Goal: Task Accomplishment & Management: Use online tool/utility

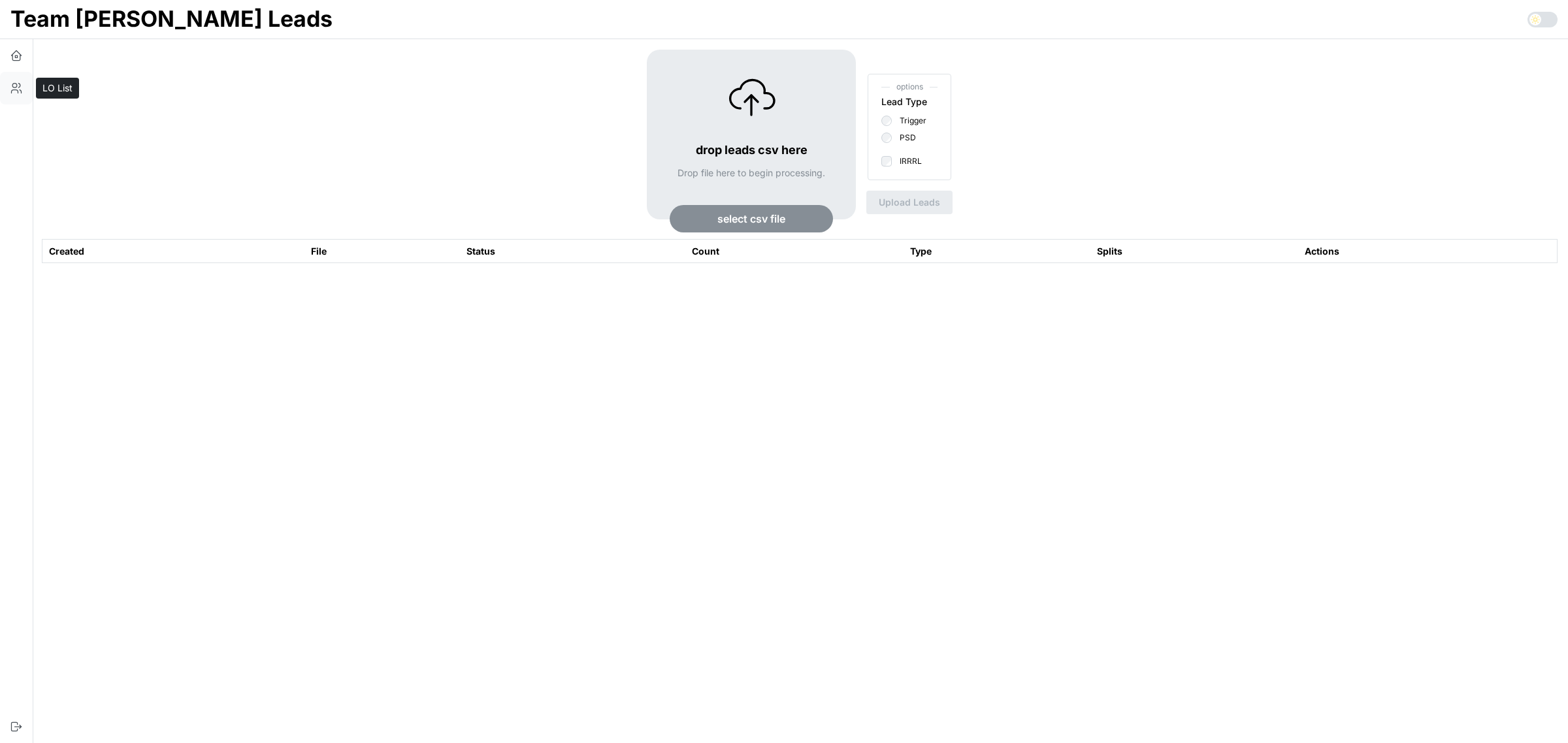
click at [11, 93] on icon "button" at bounding box center [16, 88] width 13 height 13
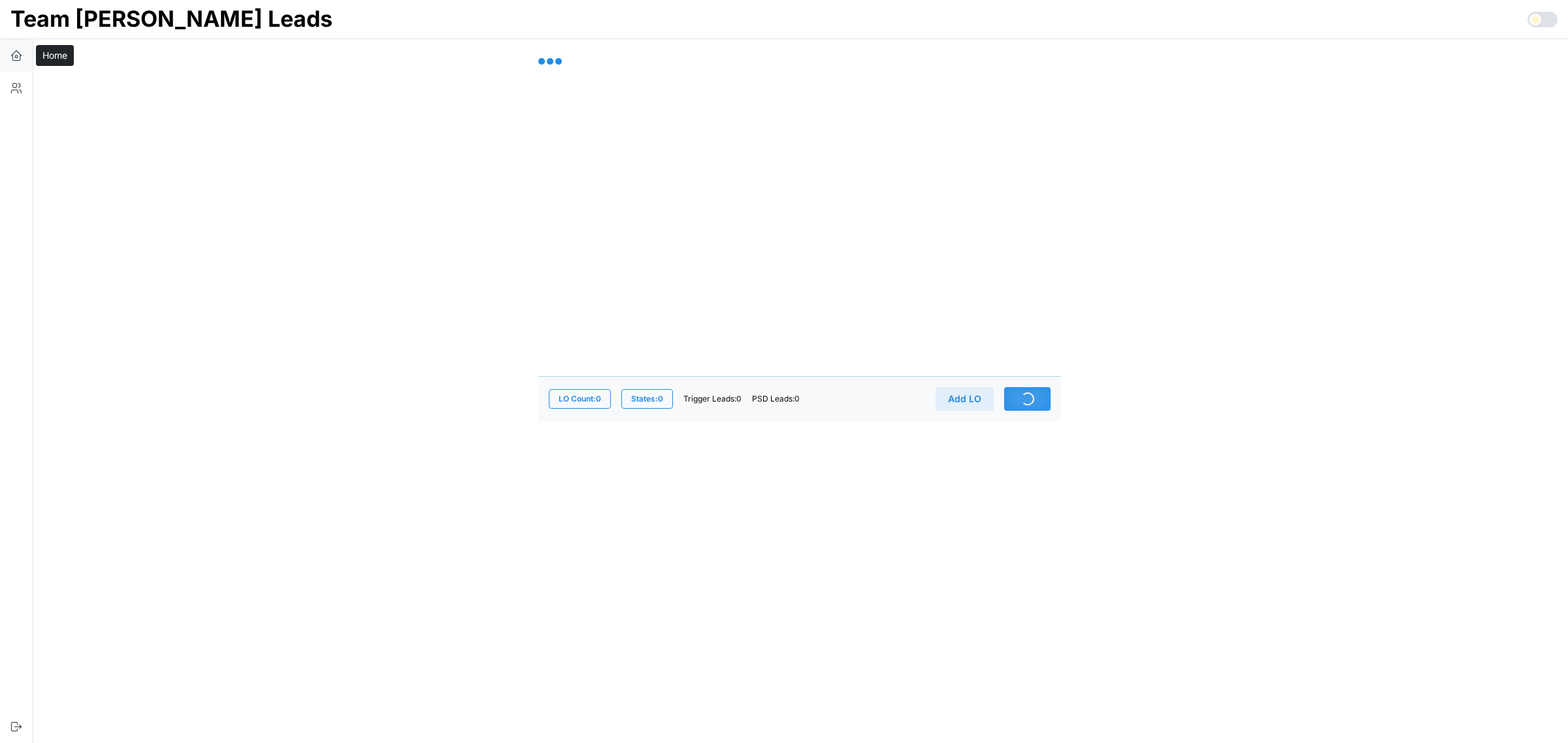
click at [20, 60] on icon "button" at bounding box center [16, 55] width 13 height 13
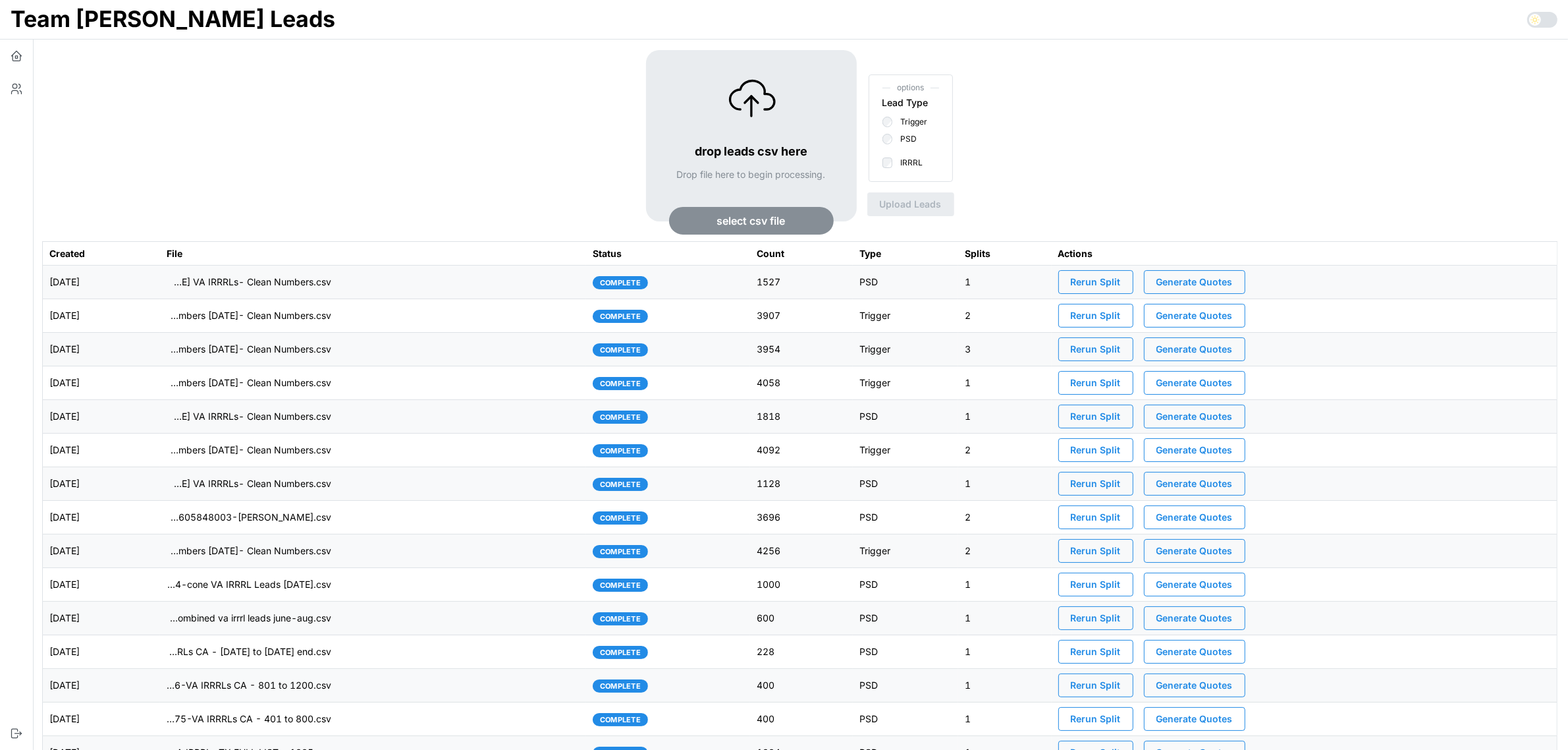
click at [339, 308] on td "imports/[PERSON_NAME]/1758118770063-TU Master List With Numbers [DATE]- Clean N…" at bounding box center [373, 316] width 426 height 34
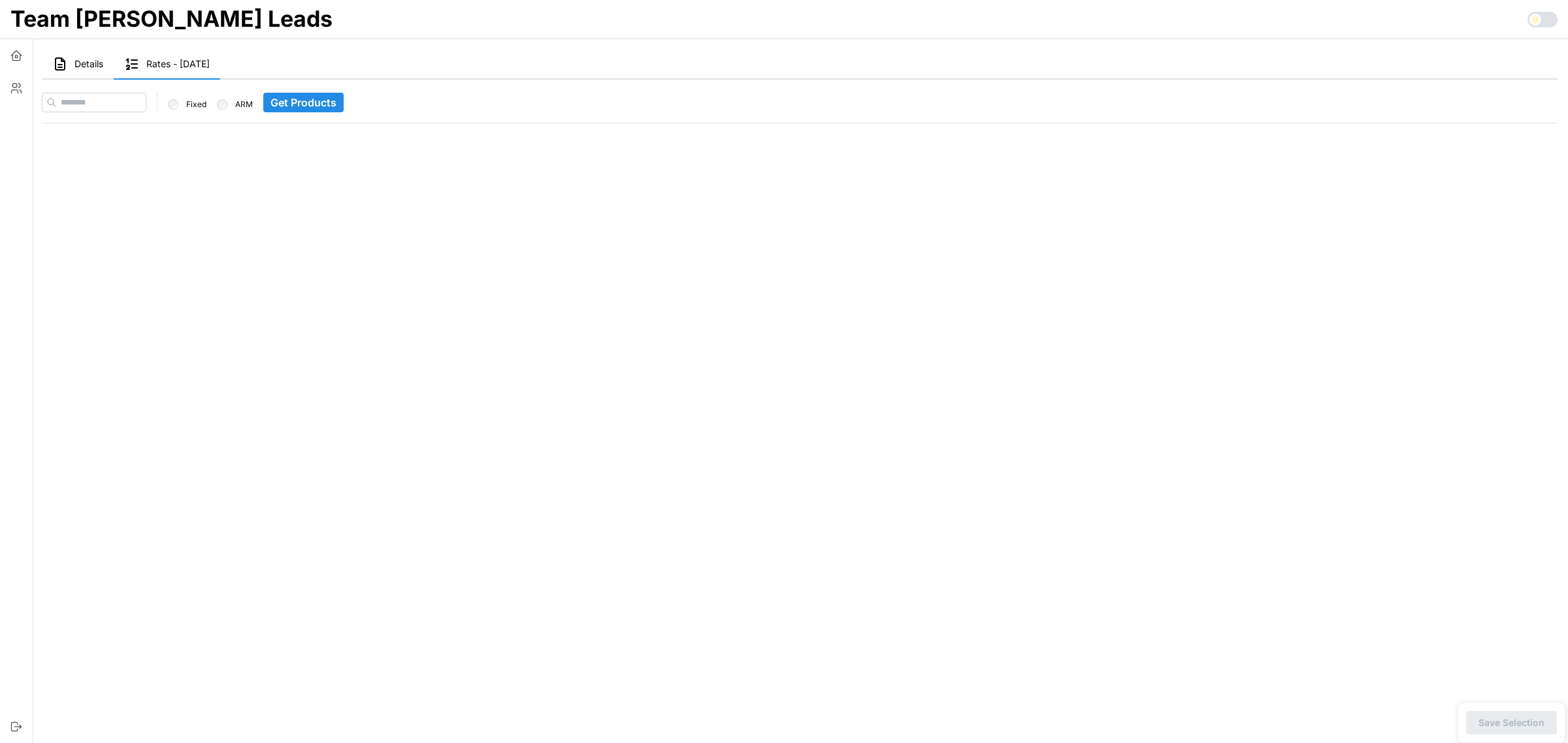
click at [70, 59] on button "Details" at bounding box center [78, 65] width 72 height 30
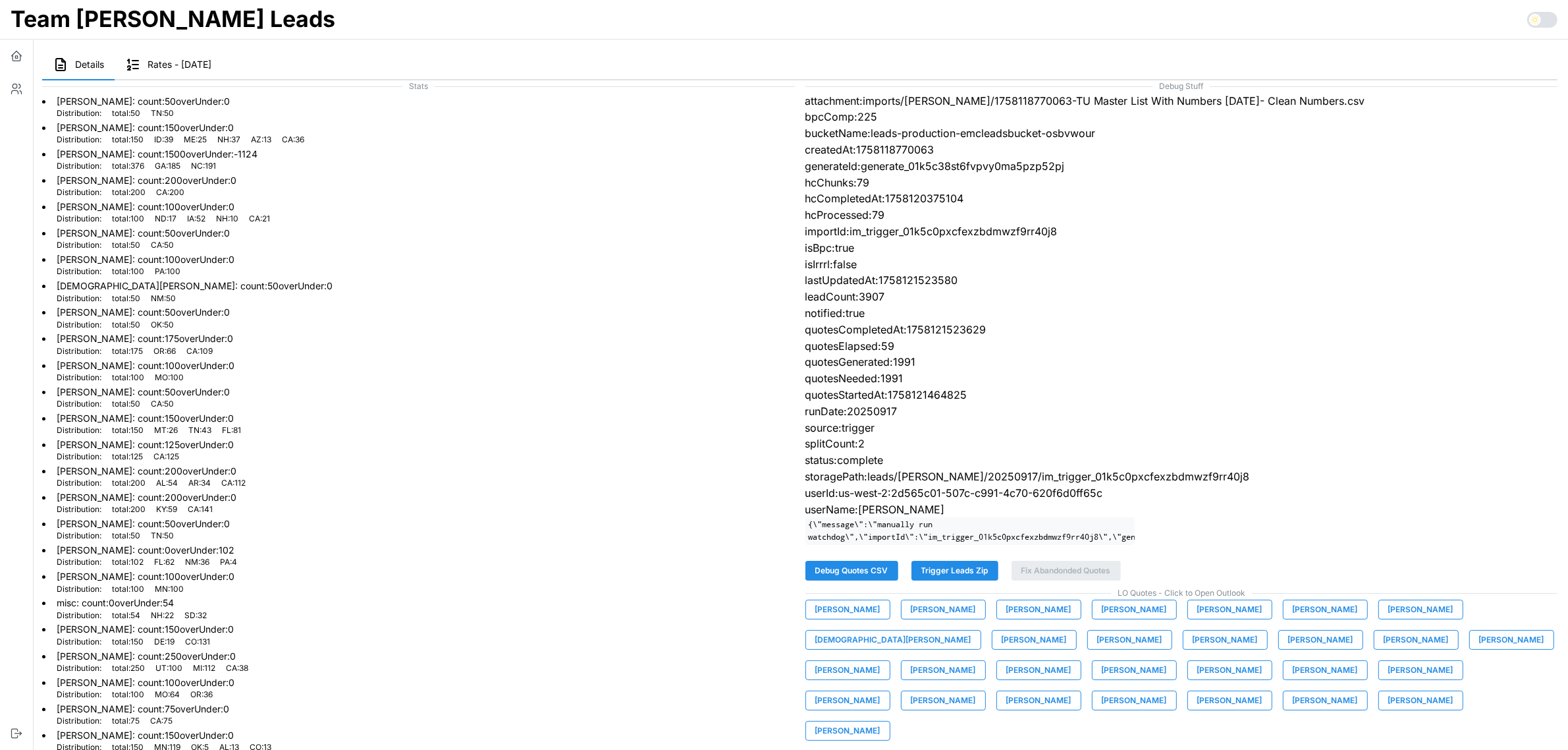
click at [953, 580] on span "Trigger Leads Zip" at bounding box center [955, 571] width 67 height 19
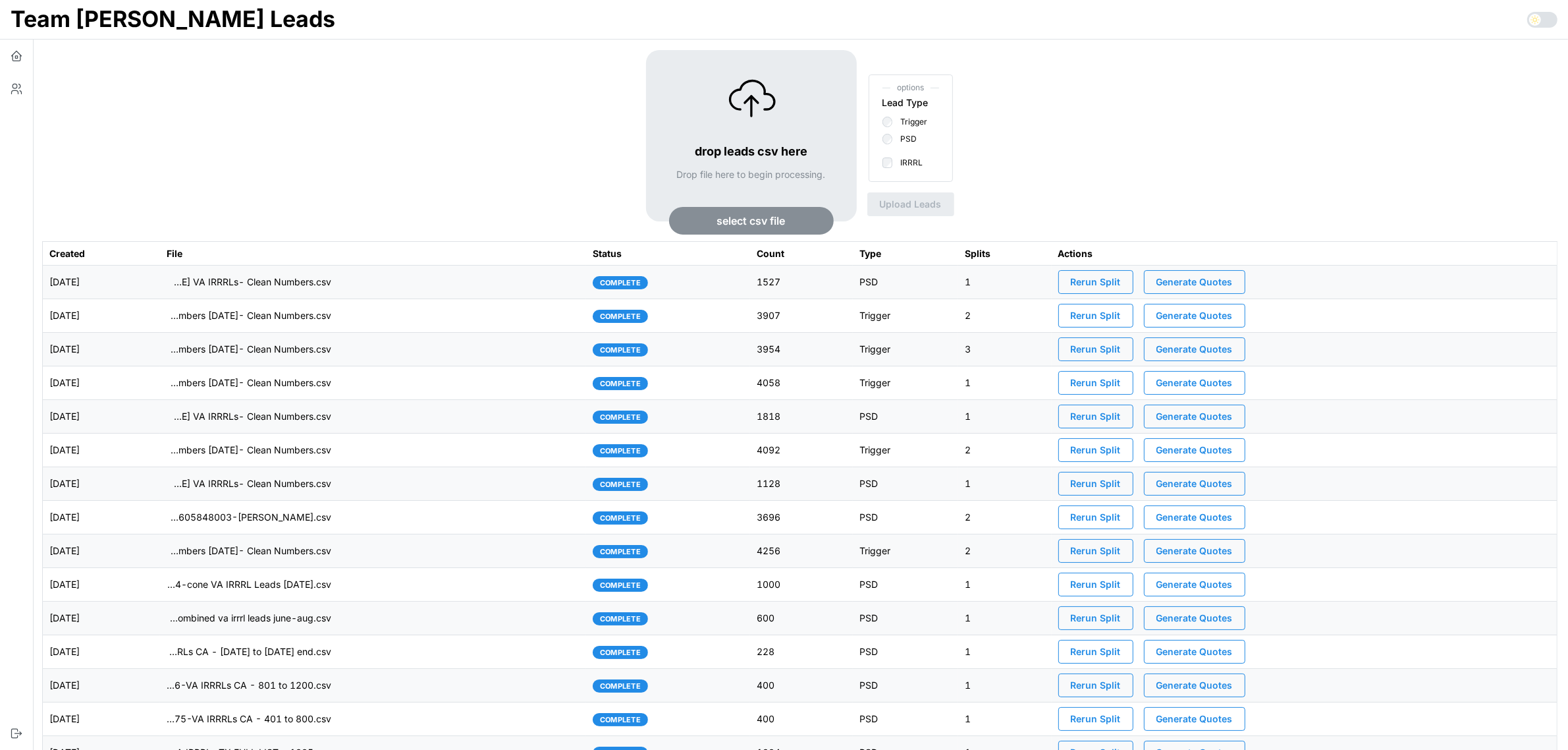
click at [784, 225] on span "select csv file" at bounding box center [751, 220] width 68 height 27
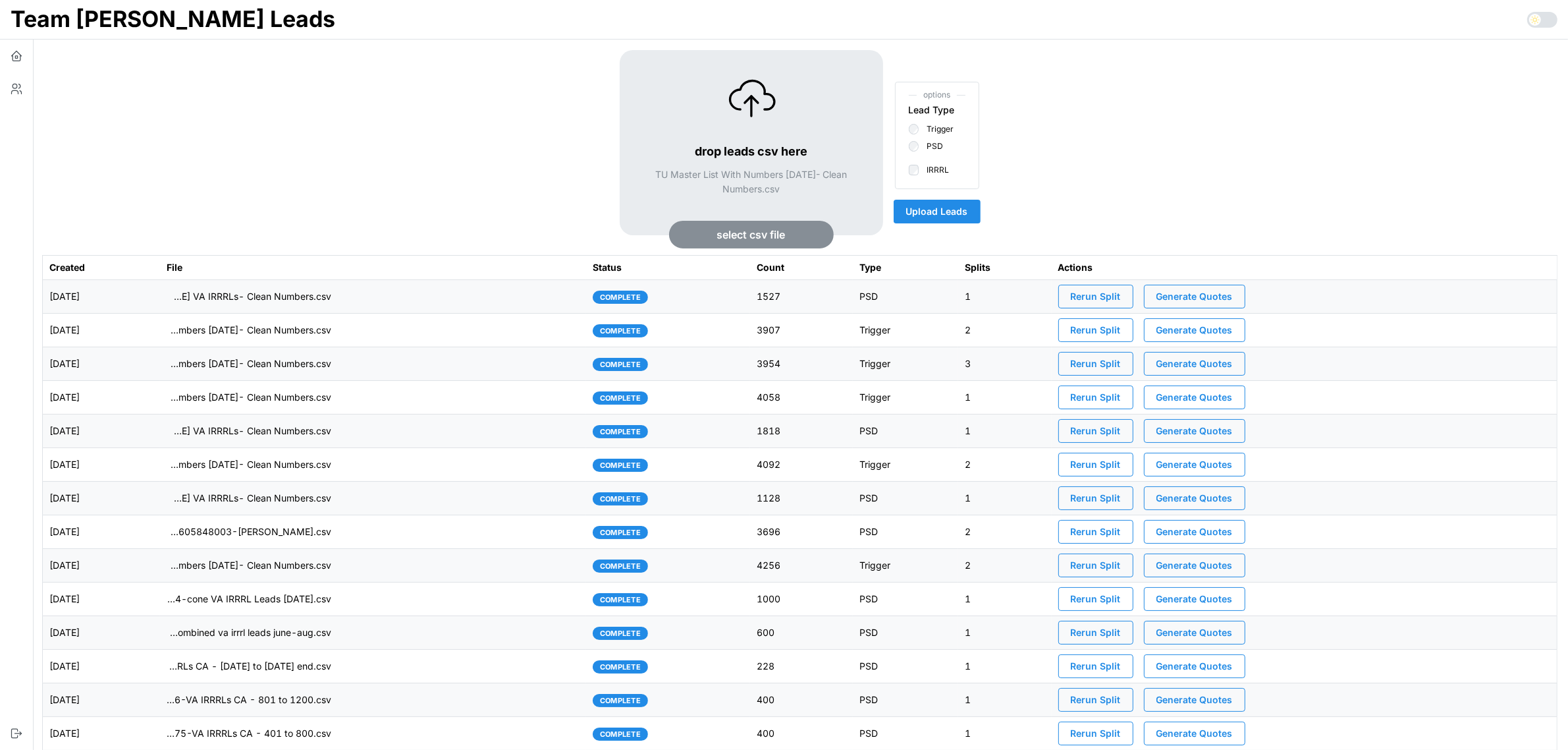
click at [949, 211] on span "Upload Leads" at bounding box center [937, 211] width 62 height 22
